Goal: Transaction & Acquisition: Purchase product/service

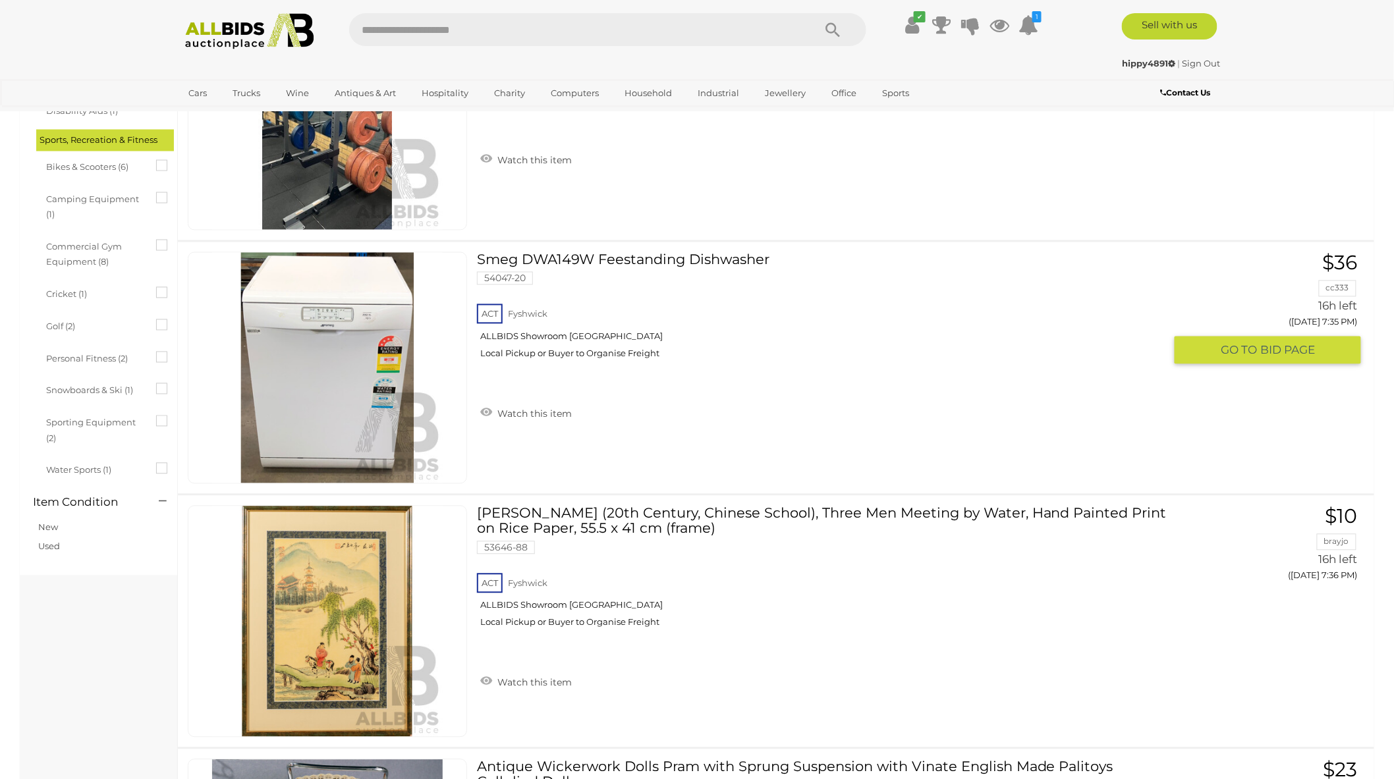
scroll to position [1025, 0]
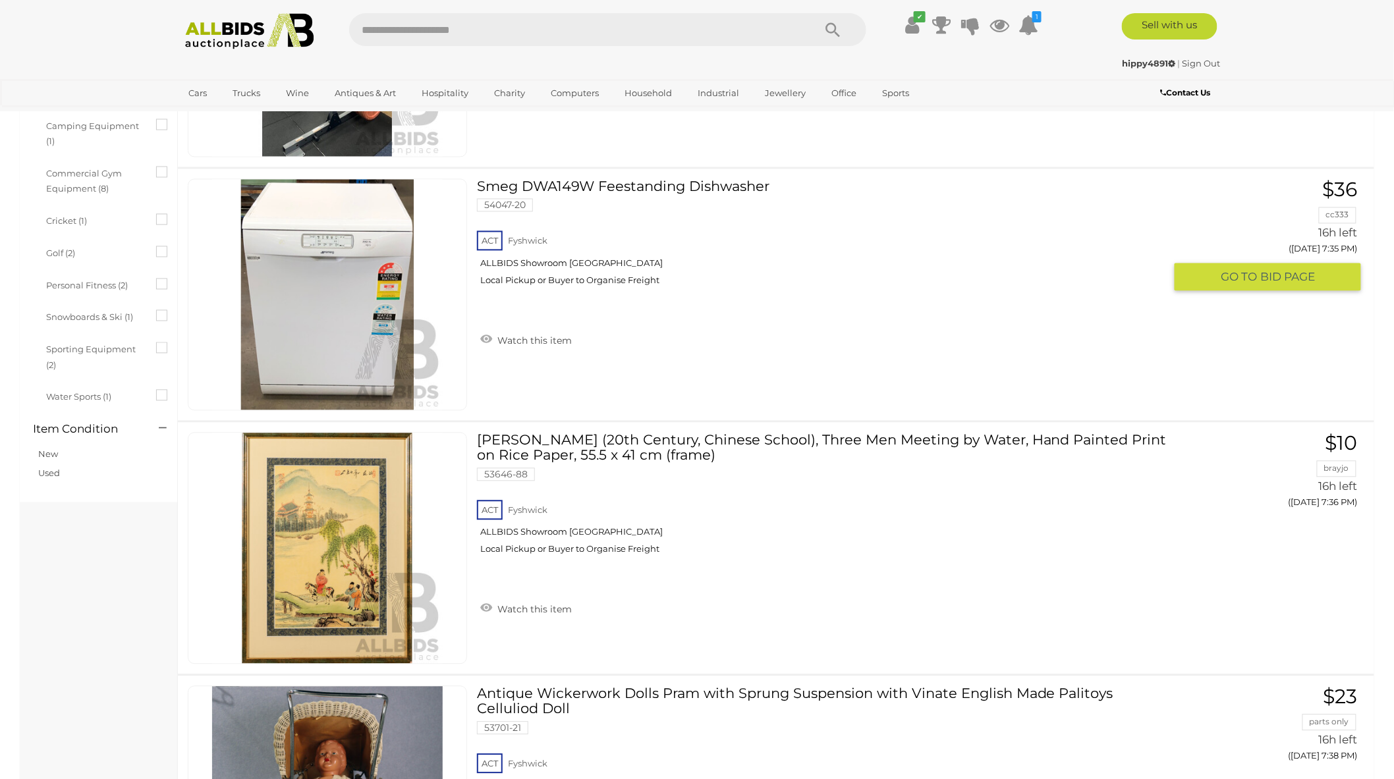
click at [302, 292] on img at bounding box center [327, 295] width 231 height 231
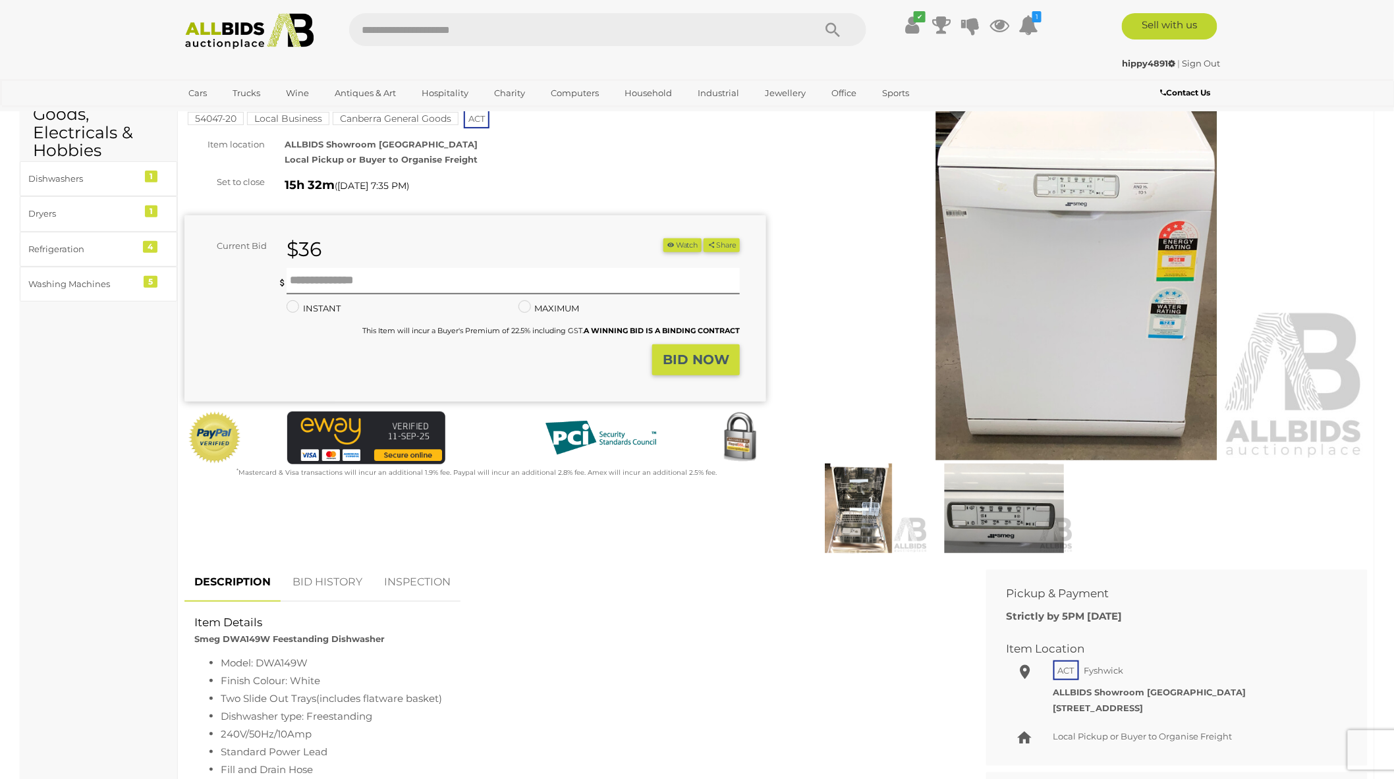
scroll to position [73, 0]
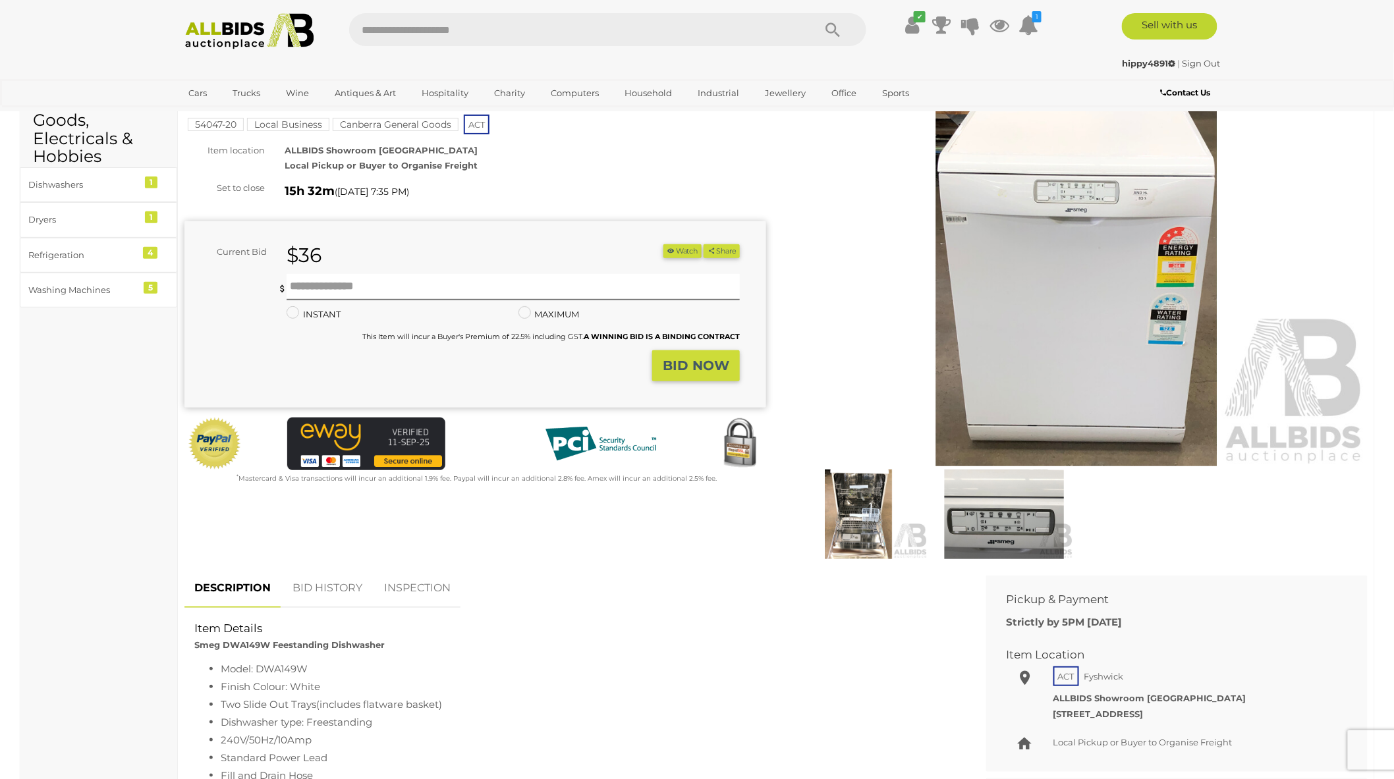
click at [1064, 314] on img at bounding box center [1077, 279] width 582 height 375
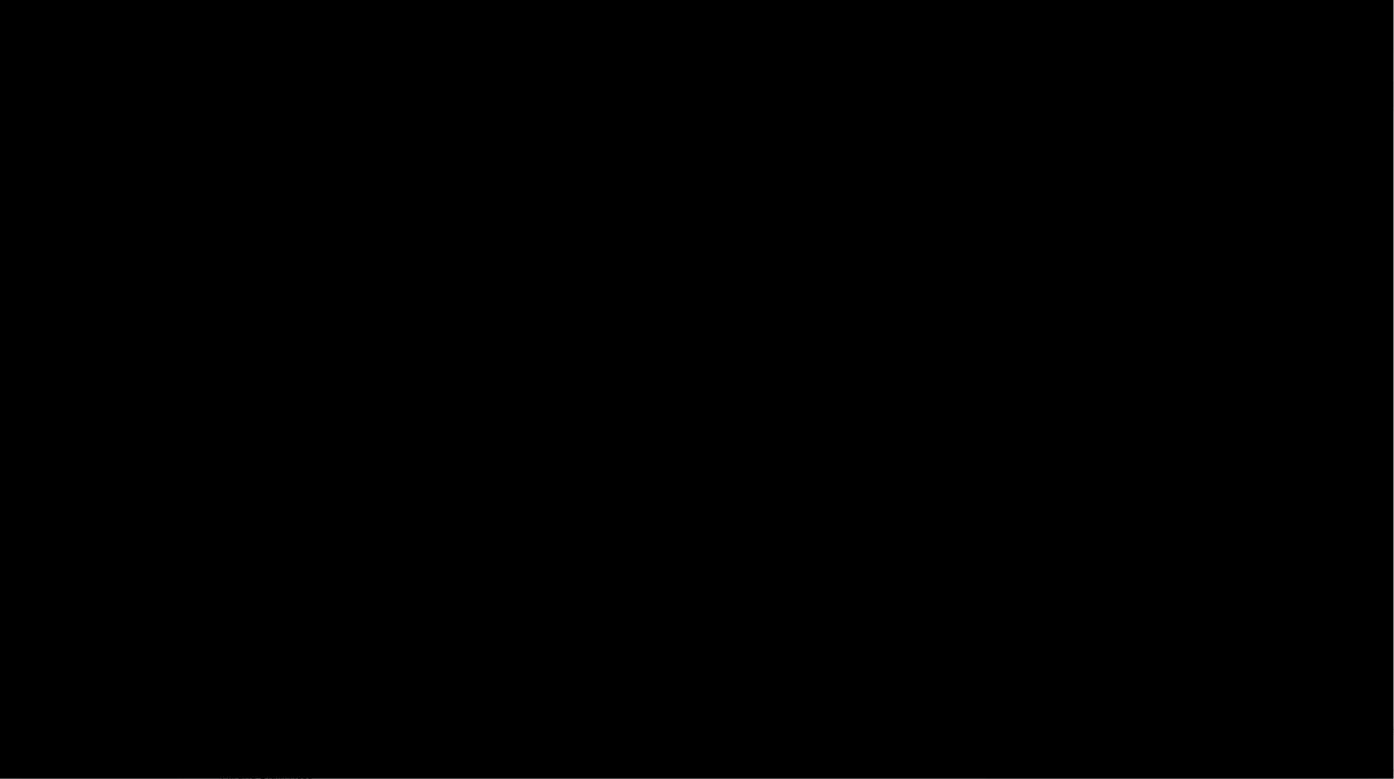
click at [1064, 314] on div at bounding box center [697, 353] width 1394 height 645
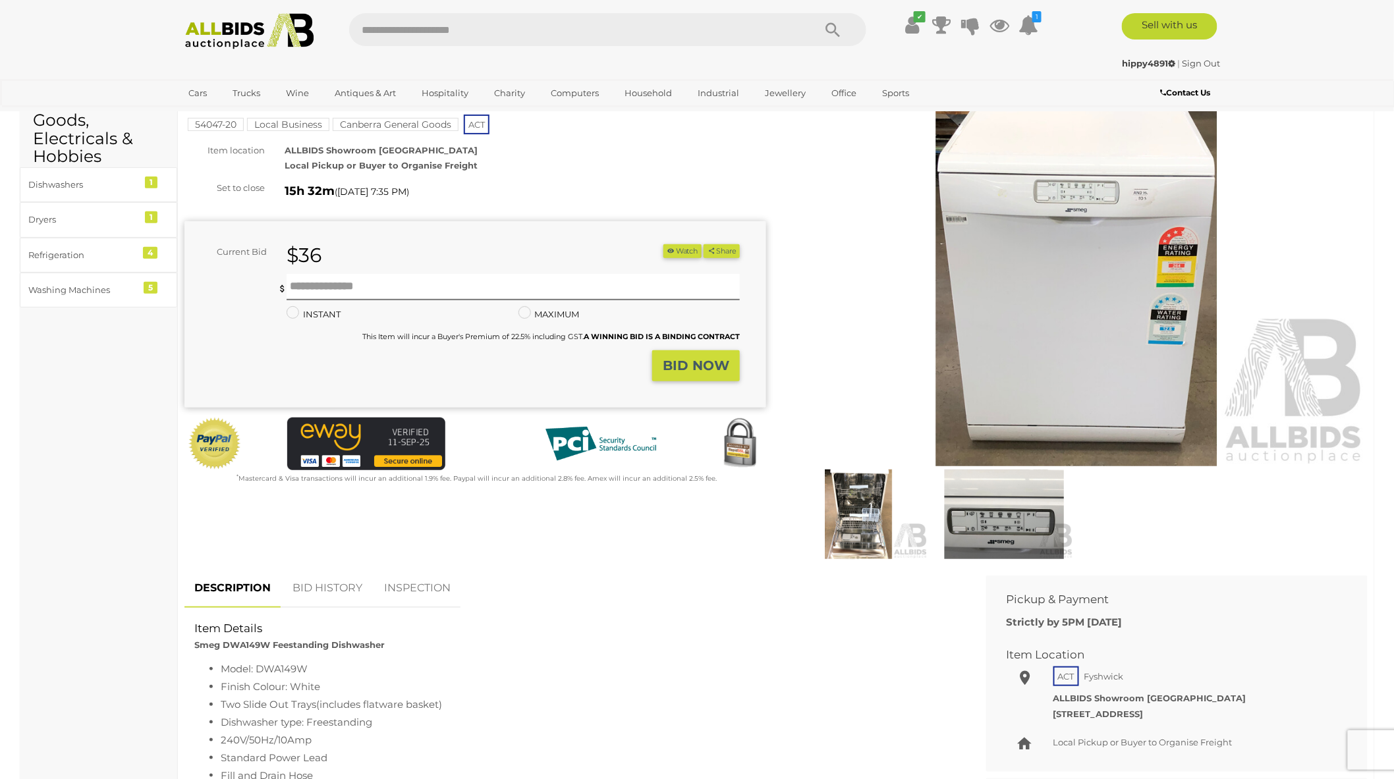
click at [1060, 320] on img at bounding box center [1077, 279] width 582 height 375
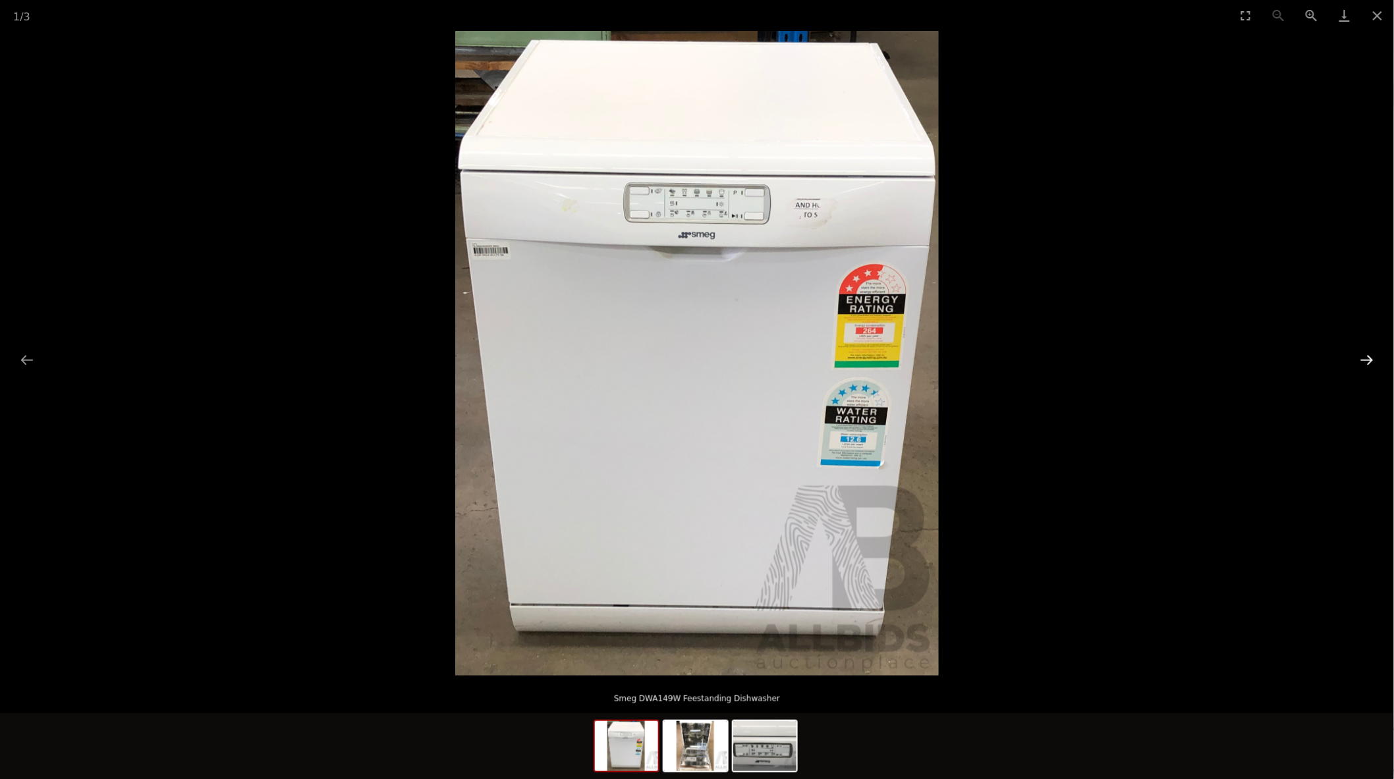
click at [1365, 363] on button "Next slide" at bounding box center [1367, 360] width 28 height 26
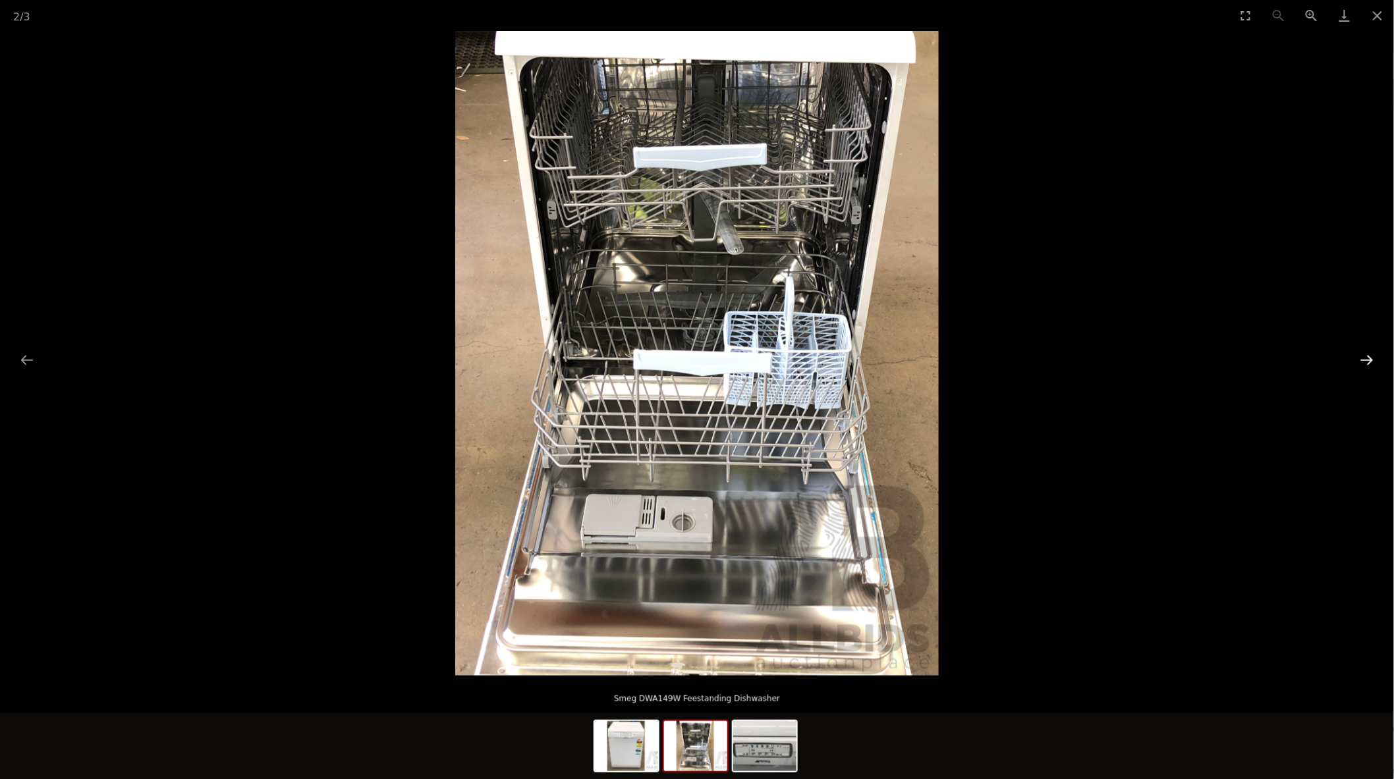
click at [1365, 363] on button "Next slide" at bounding box center [1367, 360] width 28 height 26
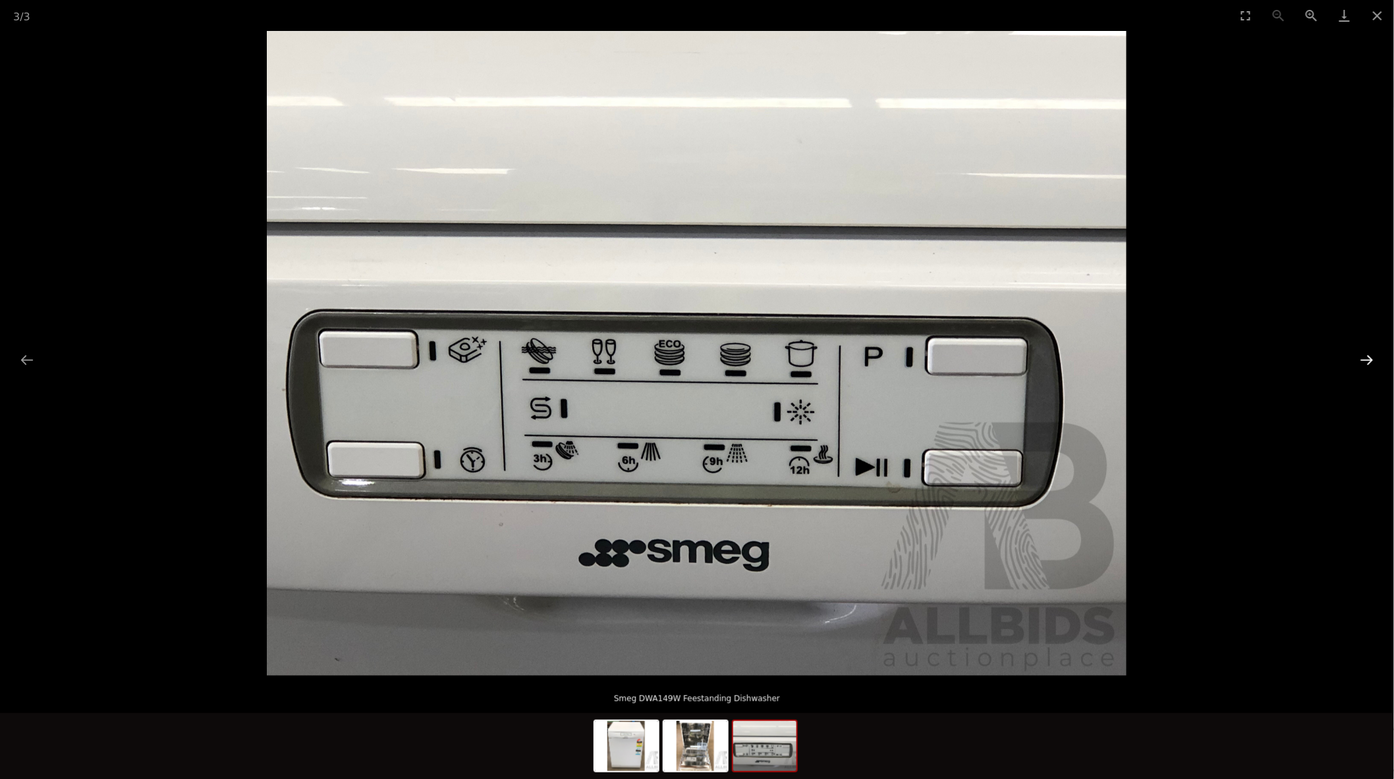
click at [1365, 363] on button "Next slide" at bounding box center [1367, 360] width 28 height 26
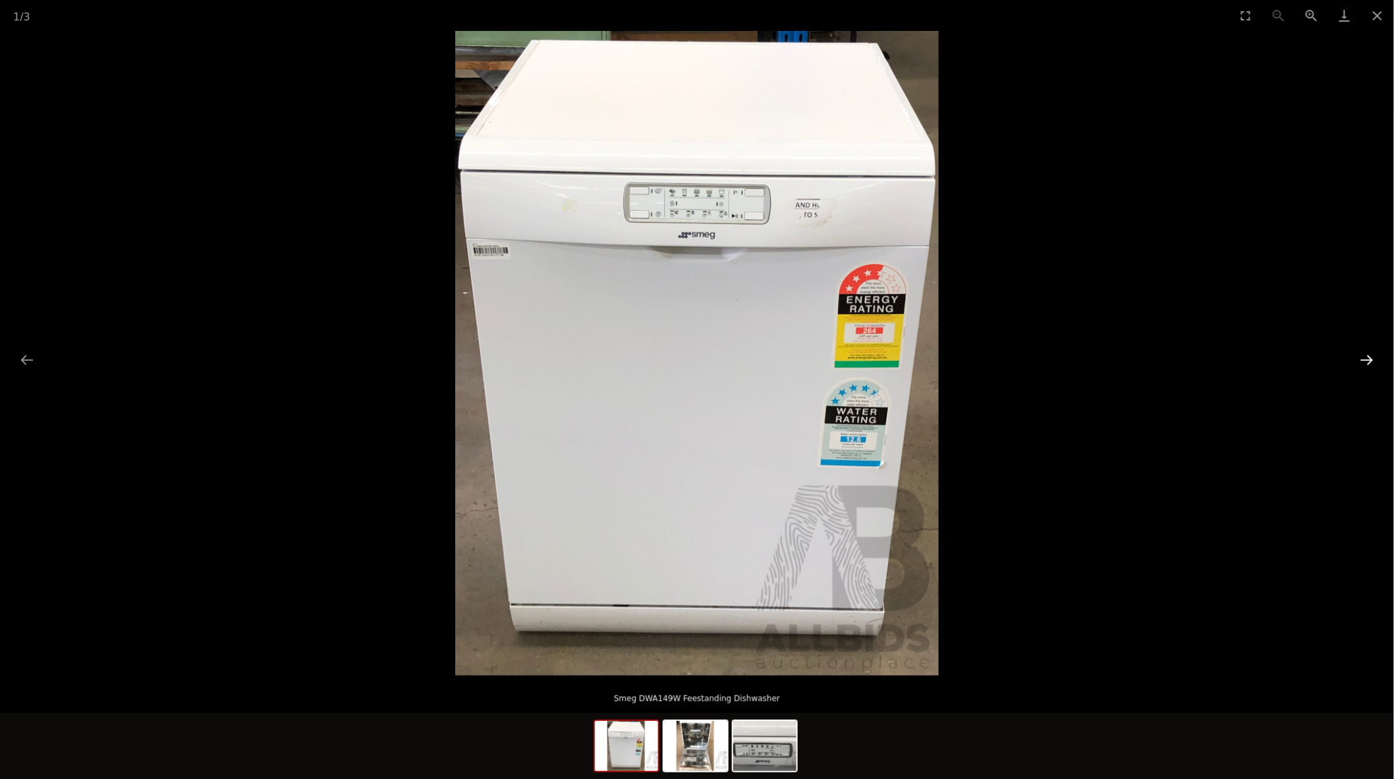
click at [1368, 361] on button "Next slide" at bounding box center [1367, 360] width 28 height 26
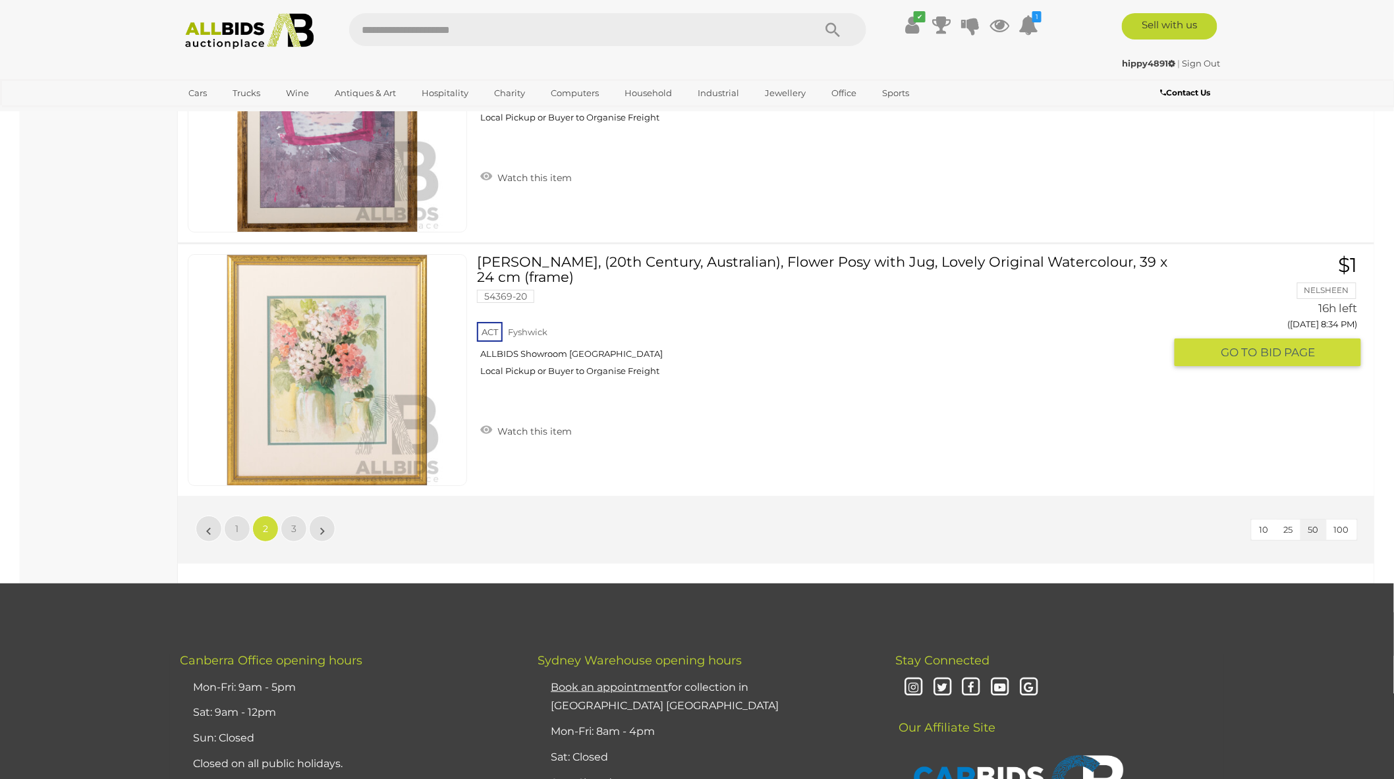
scroll to position [12372, 0]
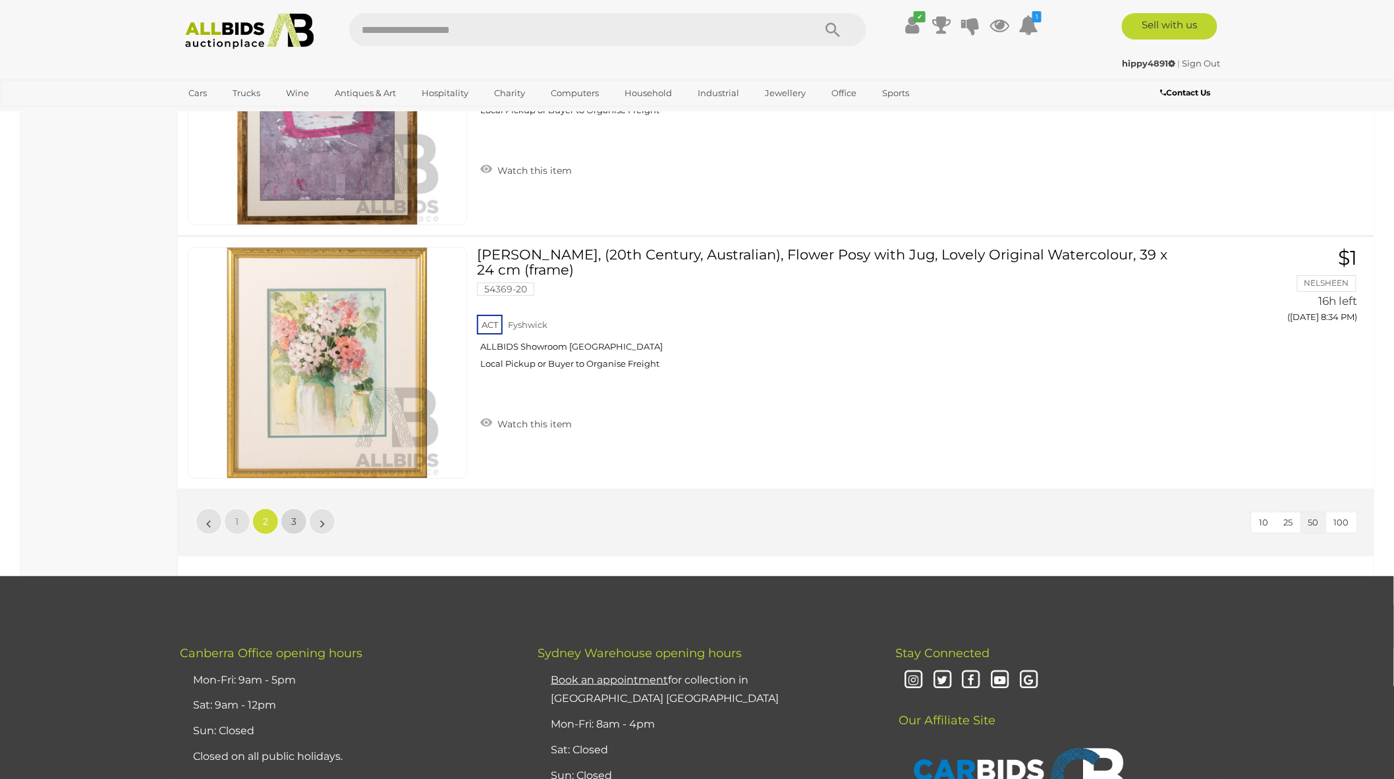
click at [291, 516] on span "3" at bounding box center [293, 522] width 5 height 12
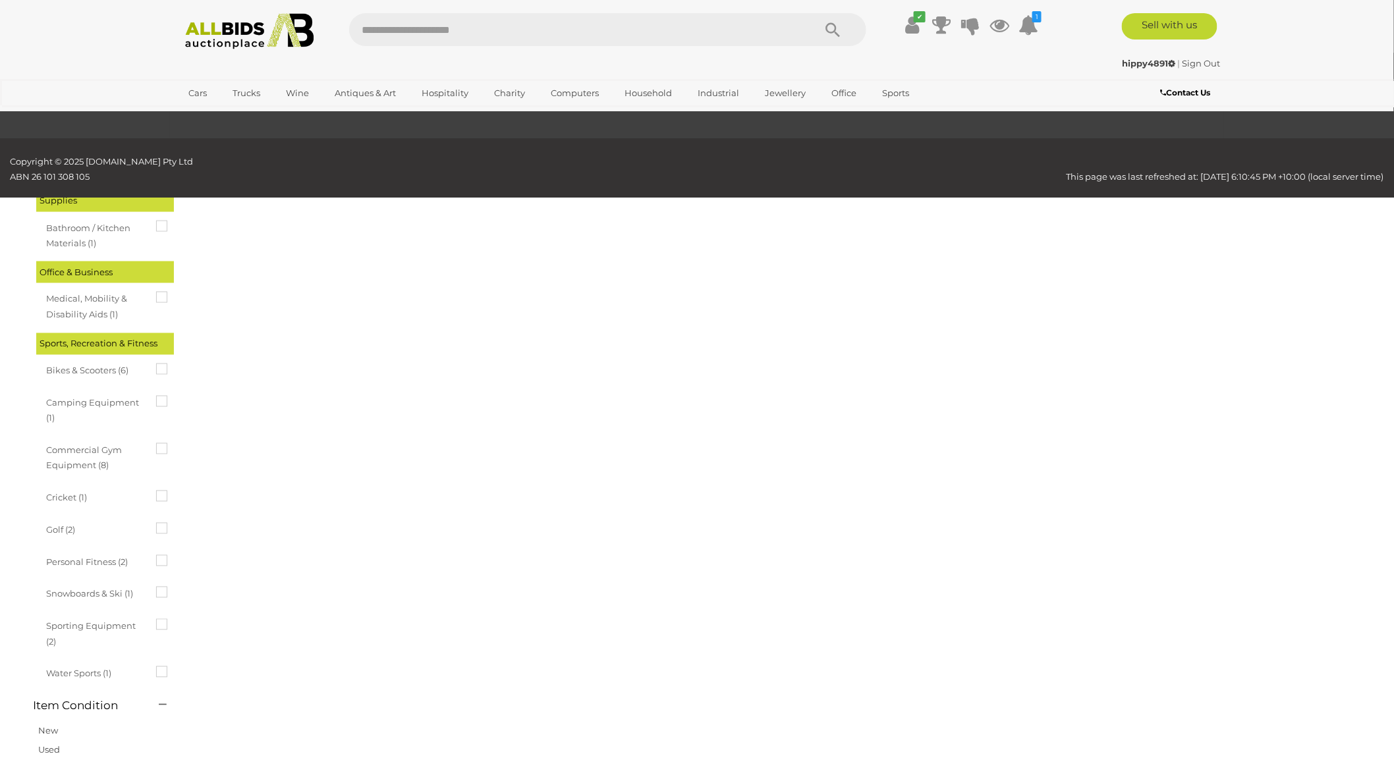
scroll to position [45, 0]
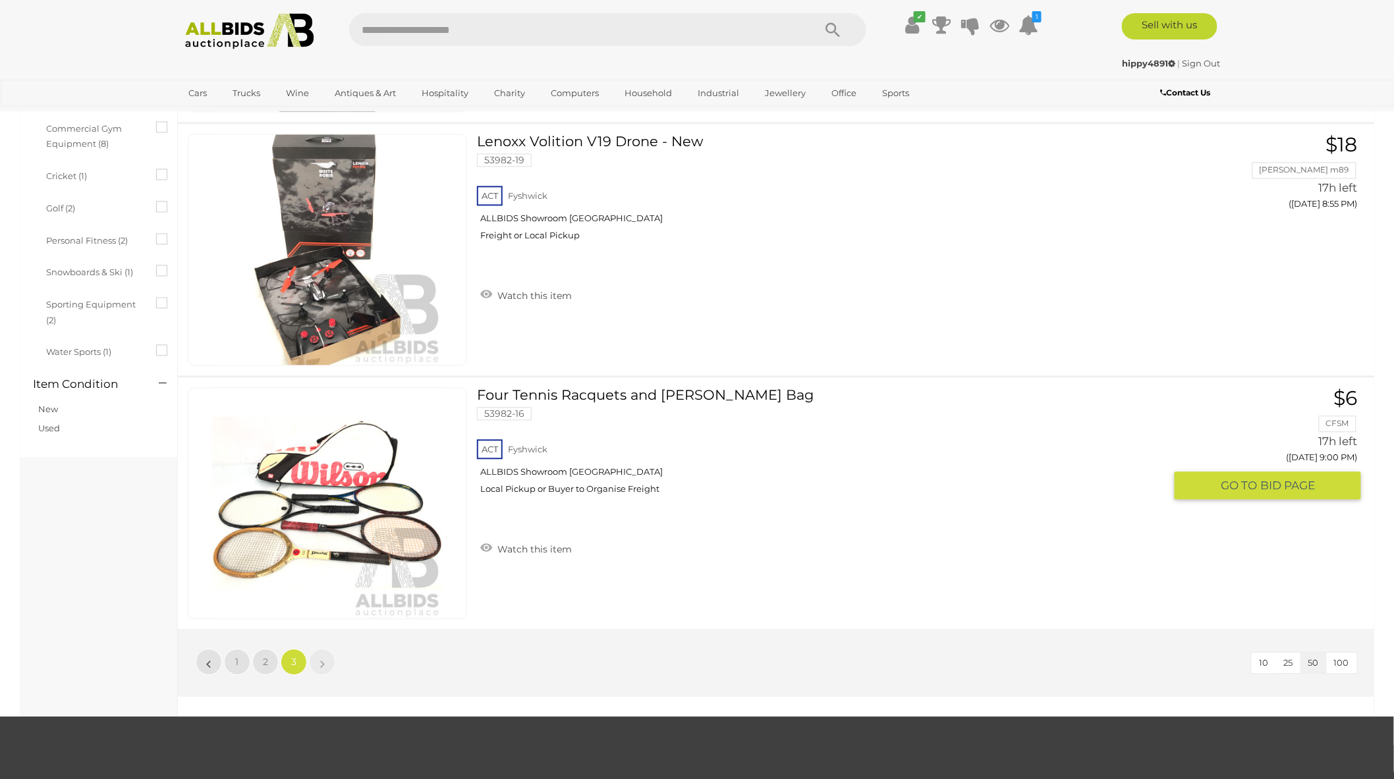
scroll to position [1143, 0]
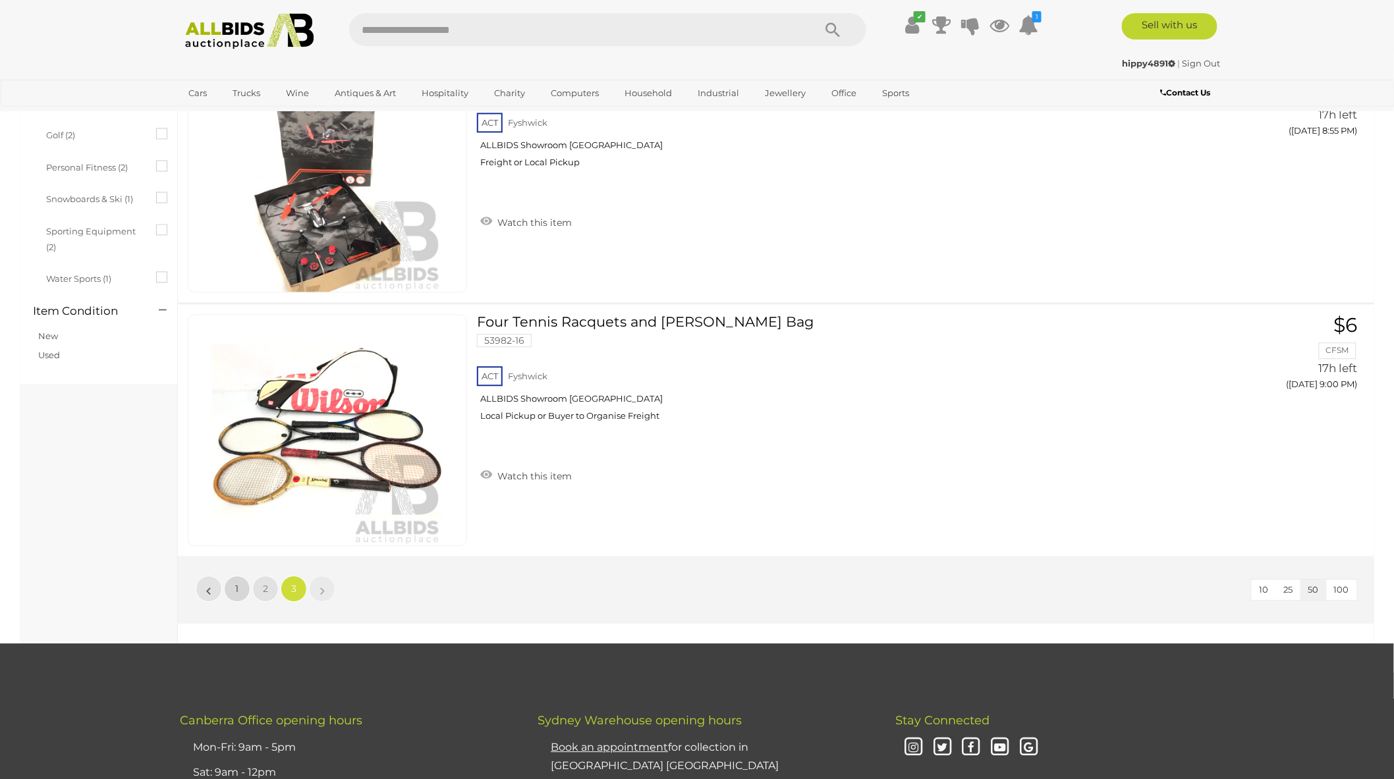
click at [236, 590] on span "1" at bounding box center [237, 589] width 3 height 12
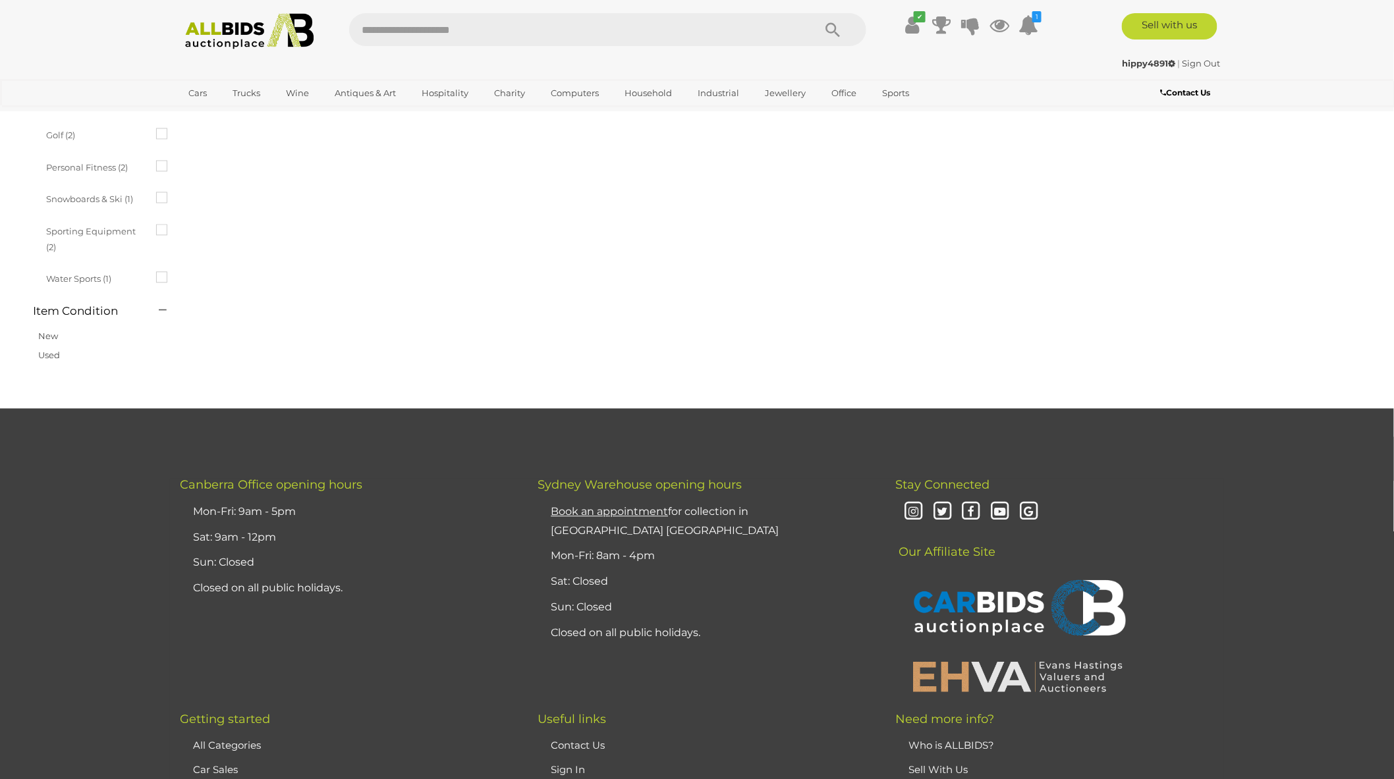
scroll to position [45, 0]
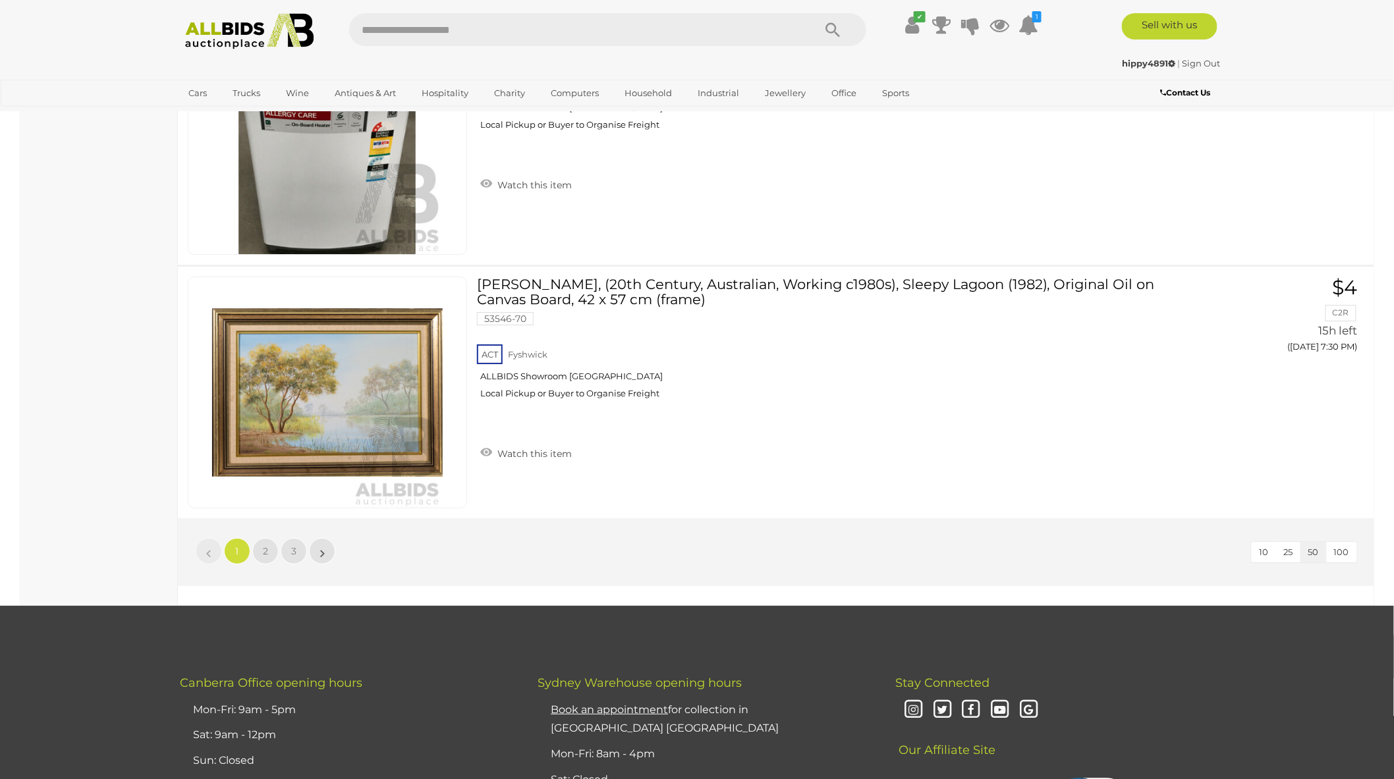
scroll to position [12344, 0]
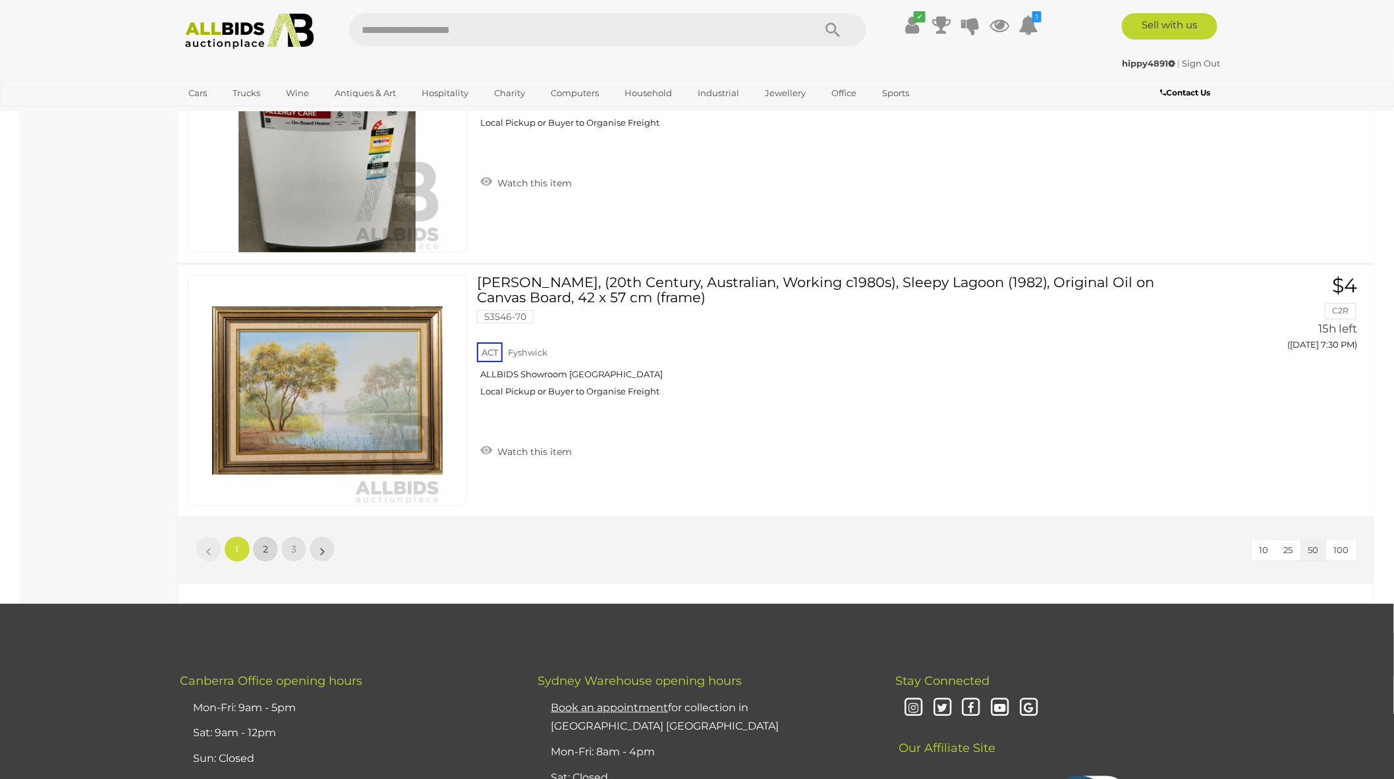
click at [264, 544] on span "2" at bounding box center [265, 550] width 5 height 12
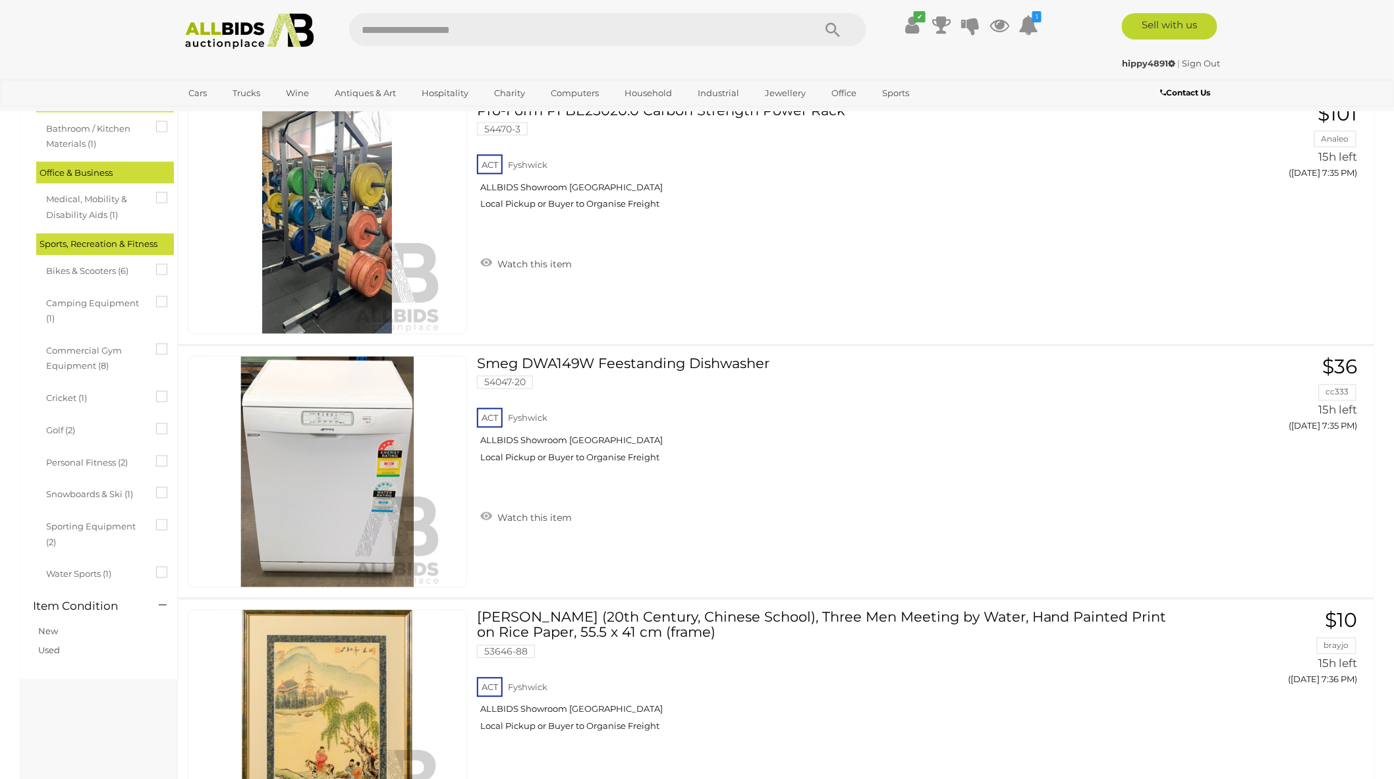
scroll to position [777, 0]
